Goal: Navigation & Orientation: Find specific page/section

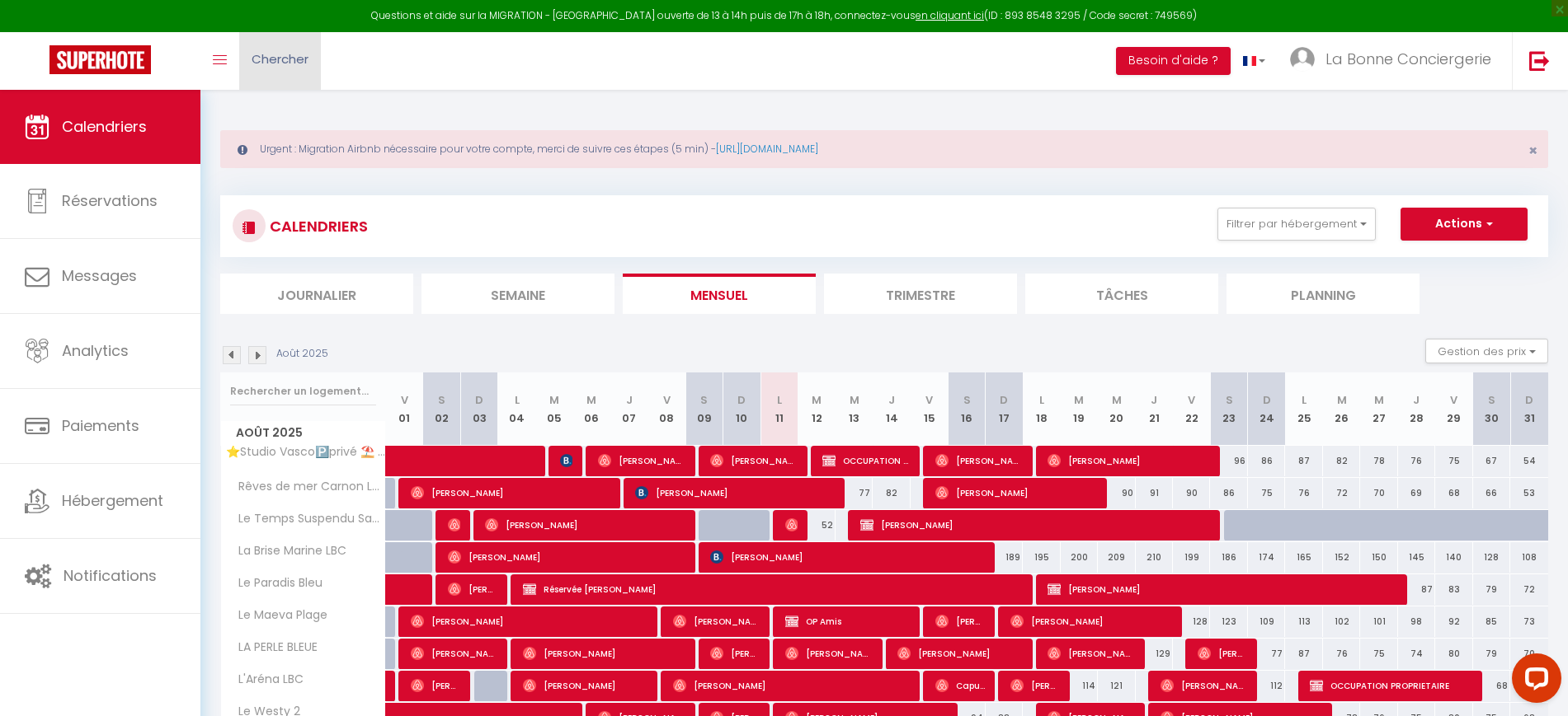
click at [321, 65] on link "Chercher" at bounding box center [280, 60] width 81 height 58
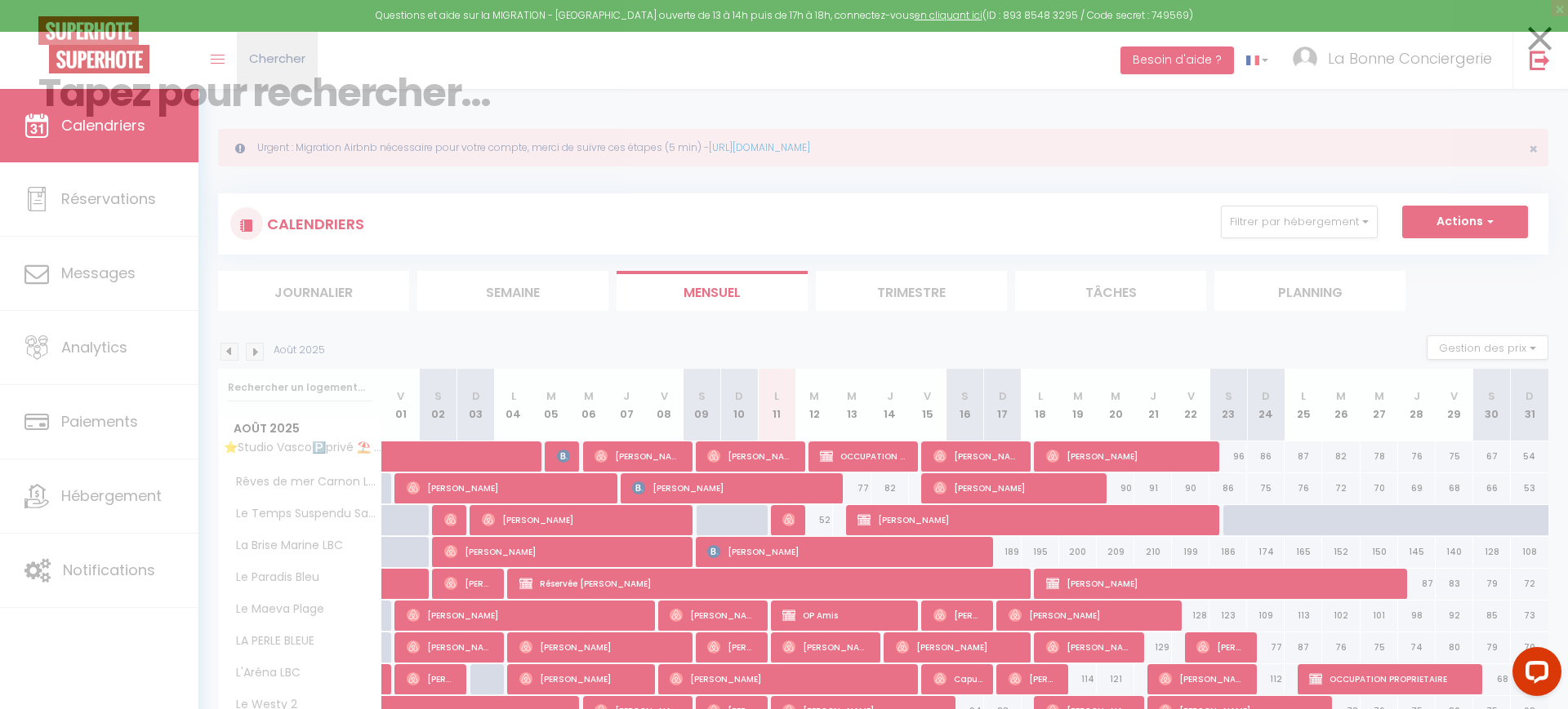
paste input "HM293HDK4P"
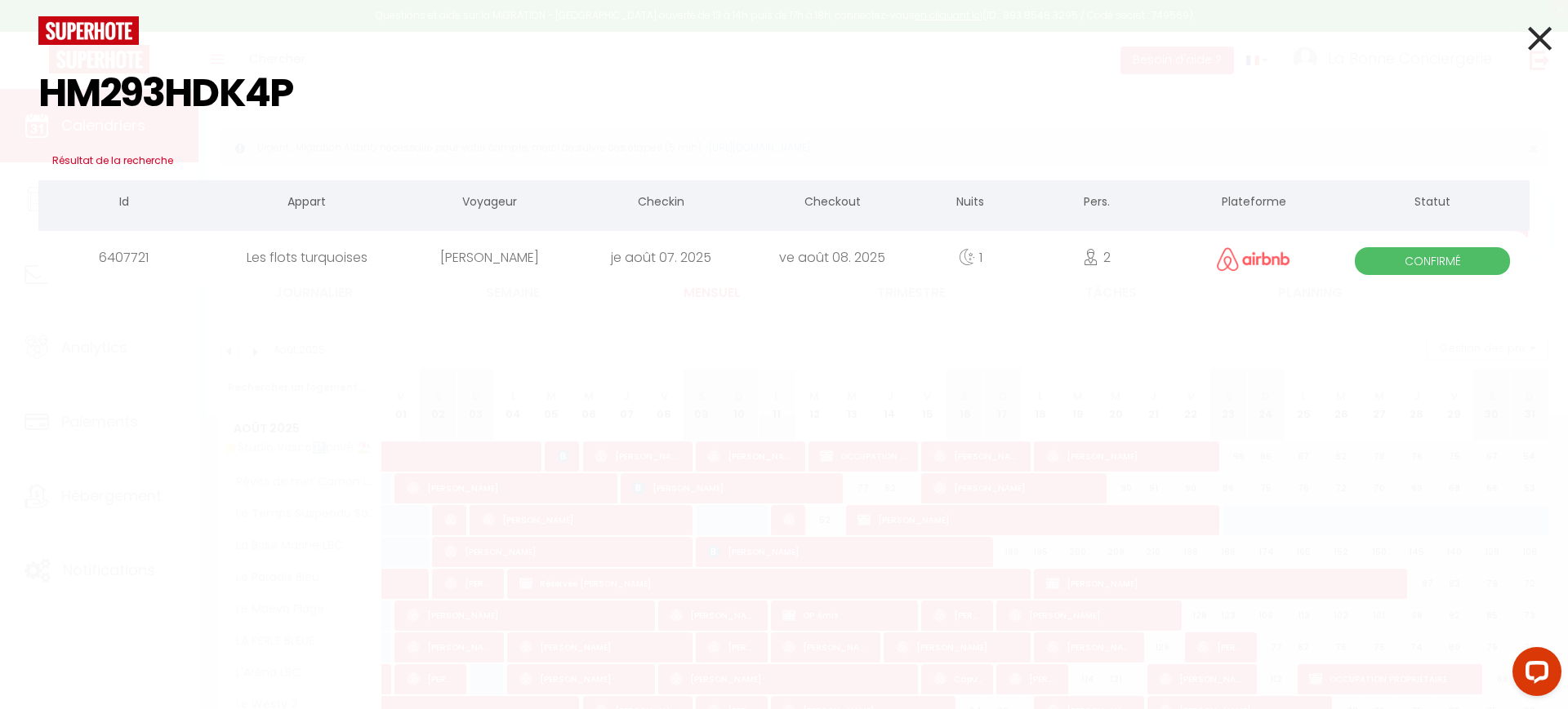
type input "HM293HDK4P"
click at [1534, 44] on icon at bounding box center [1540, 38] width 23 height 41
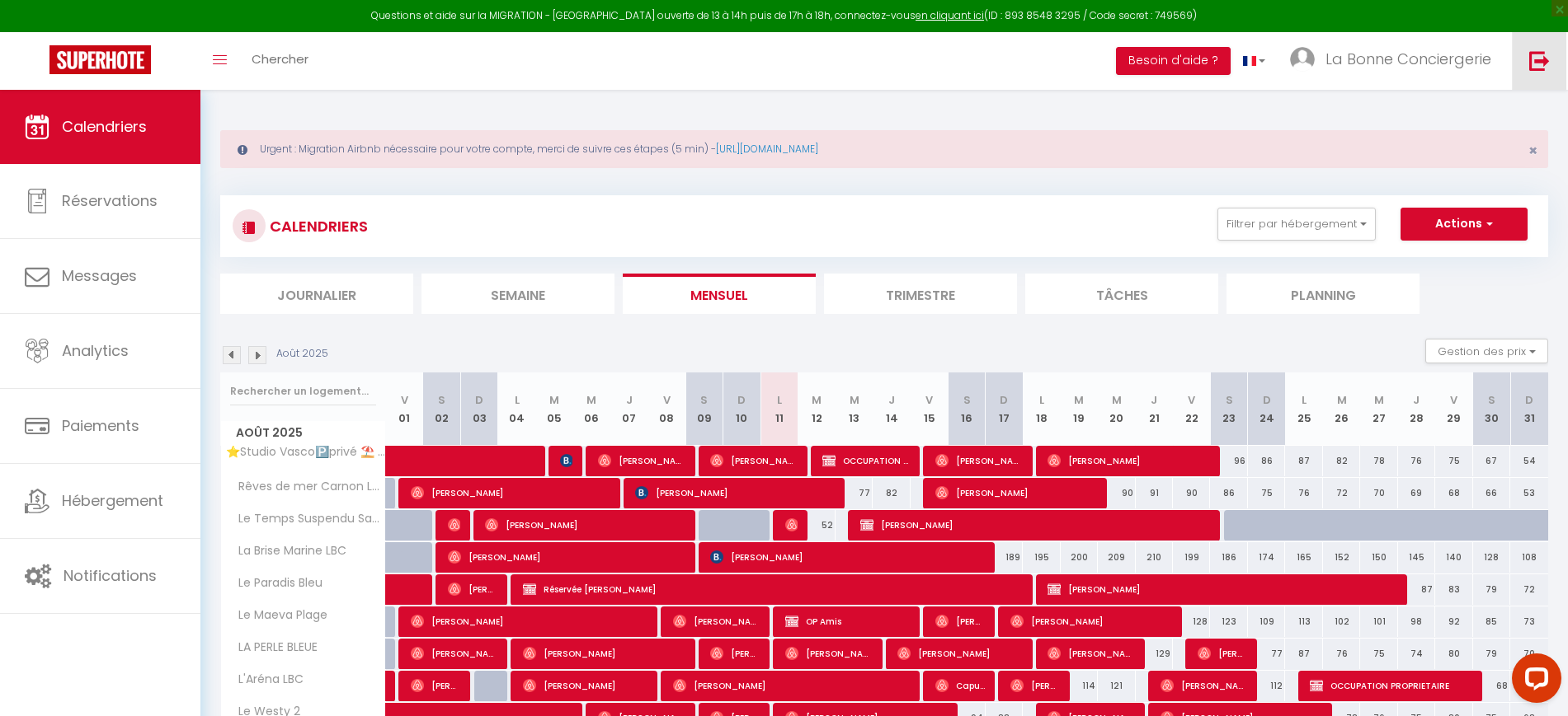
click at [1529, 60] on img at bounding box center [1539, 60] width 21 height 21
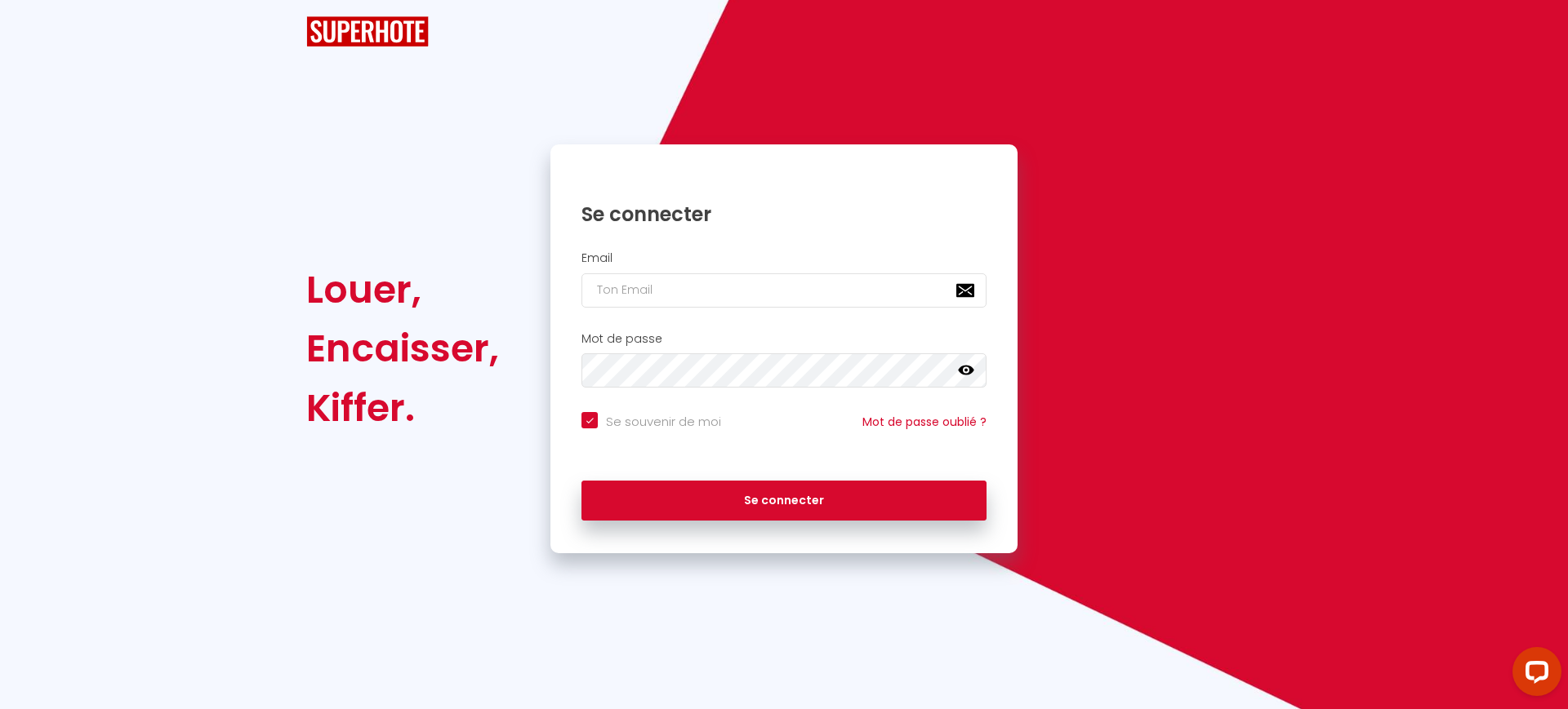
checkbox input "true"
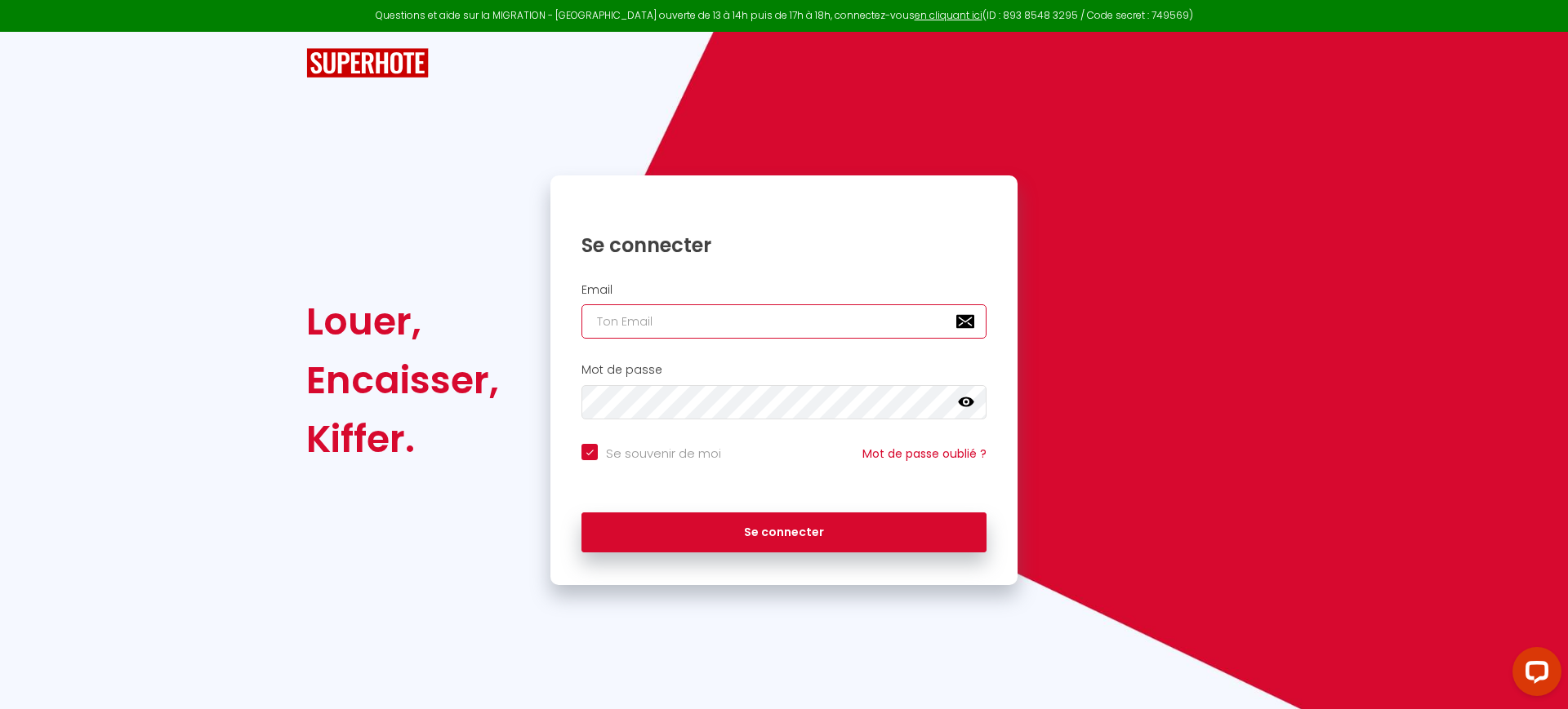
click at [639, 318] on input "email" at bounding box center [783, 321] width 405 height 34
paste input "[PERSON_NAME][EMAIL_ADDRESS][DOMAIN_NAME]"
type input "[PERSON_NAME][EMAIL_ADDRESS][DOMAIN_NAME]"
checkbox input "true"
type input "[PERSON_NAME][EMAIL_ADDRESS][DOMAIN_NAME]"
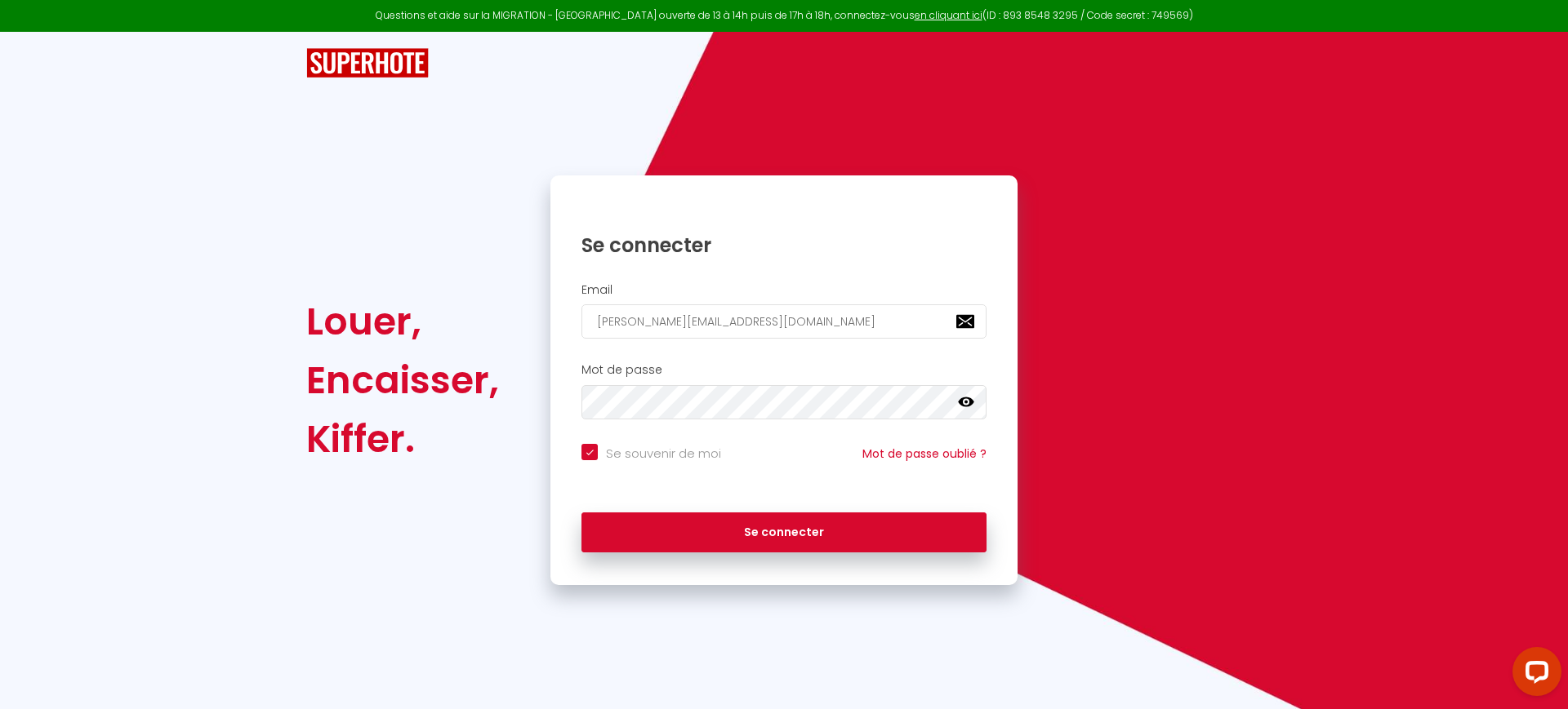
click at [644, 454] on input "Se souvenir de moi" at bounding box center [651, 452] width 140 height 17
checkbox input "false"
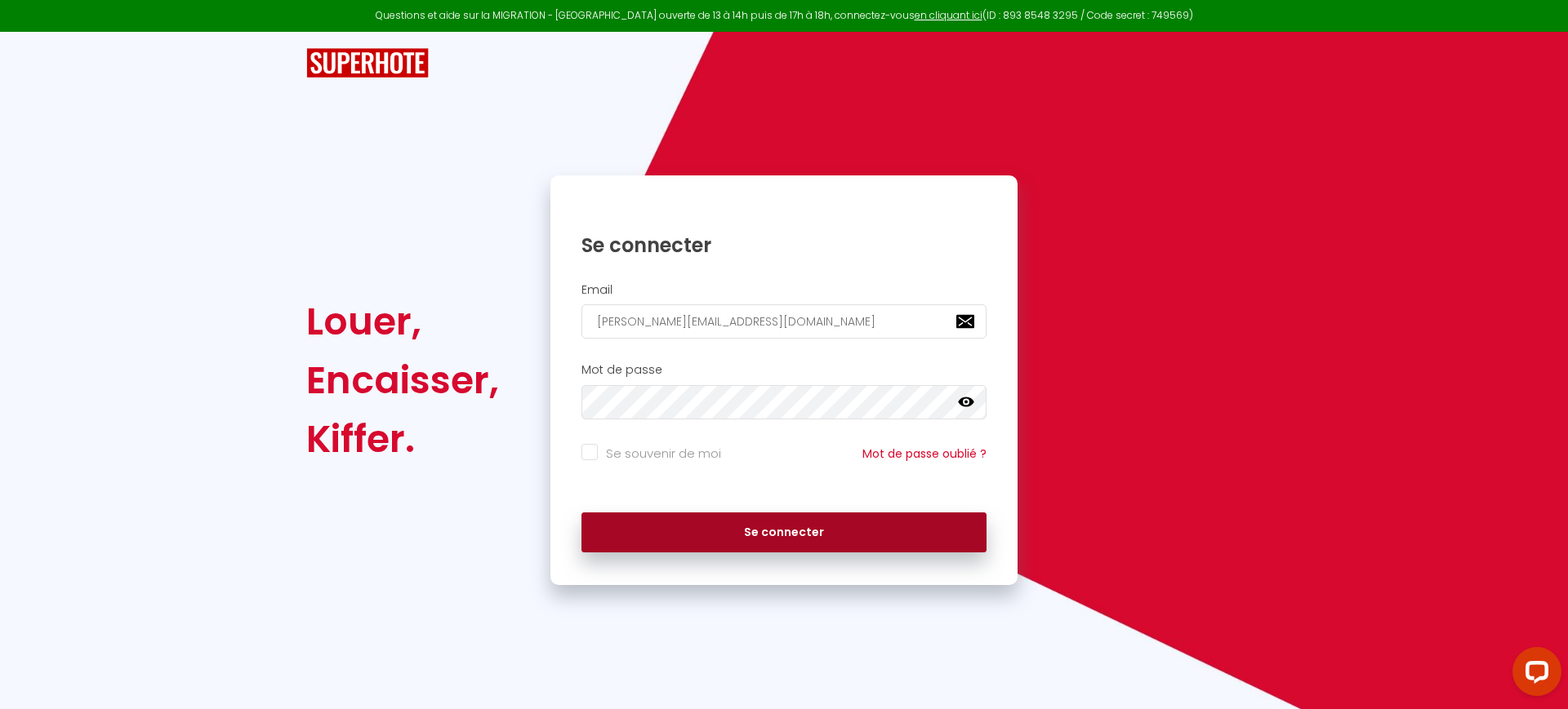
click at [689, 534] on button "Se connecter" at bounding box center [783, 533] width 405 height 41
